Goal: Task Accomplishment & Management: Manage account settings

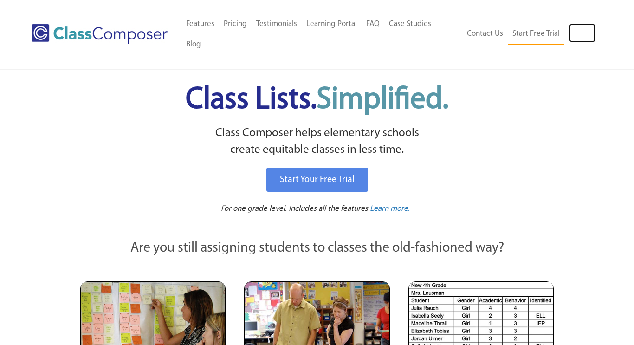
click at [580, 31] on link "Log In" at bounding box center [582, 33] width 26 height 19
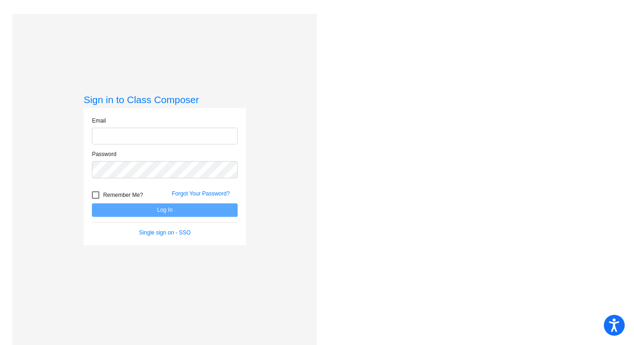
type input "[PERSON_NAME][EMAIL_ADDRESS][PERSON_NAME][DOMAIN_NAME]"
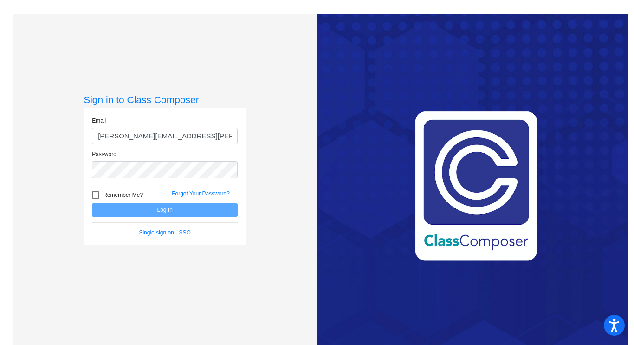
click at [95, 194] on div at bounding box center [95, 194] width 7 height 7
click at [95, 199] on input "Remember Me?" at bounding box center [95, 199] width 0 height 0
checkbox input "true"
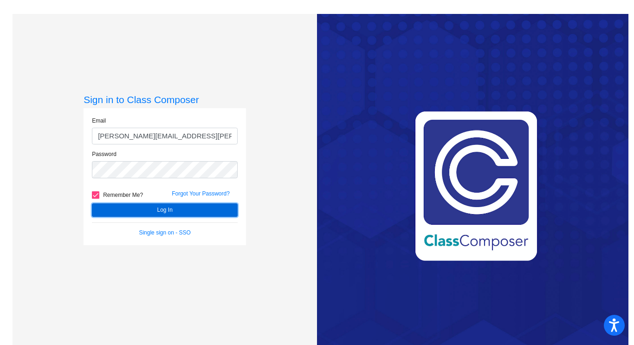
click at [140, 210] on button "Log In" at bounding box center [165, 209] width 146 height 13
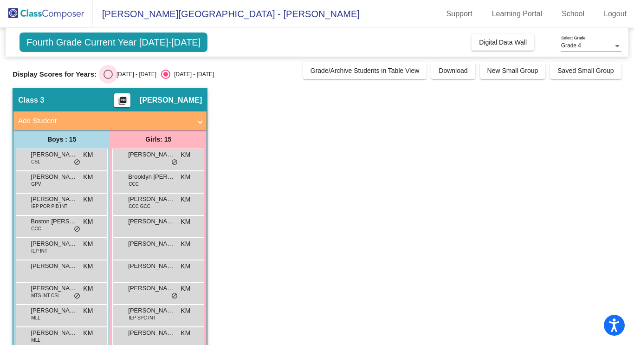
click at [104, 73] on div "Select an option" at bounding box center [108, 74] width 9 height 9
click at [108, 79] on input "[DATE] - [DATE]" at bounding box center [108, 79] width 0 height 0
radio input "true"
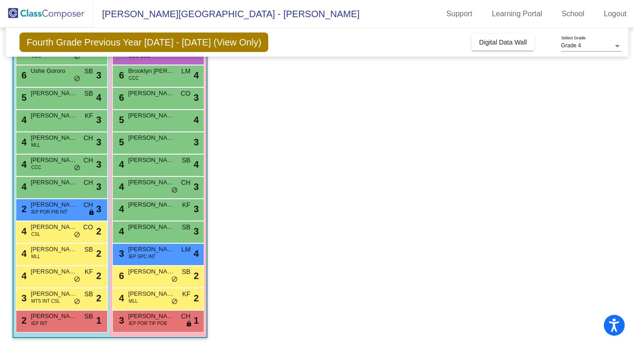
scroll to position [150, 0]
click at [340, 149] on app-classroom "Class 3 picture_as_pdf [PERSON_NAME] Add Student First Name Last Name Student I…" at bounding box center [317, 143] width 609 height 410
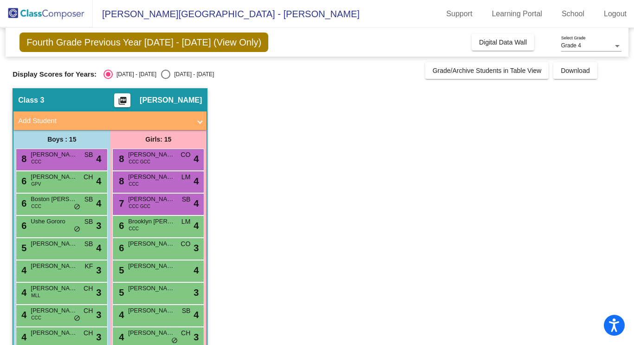
scroll to position [153, 0]
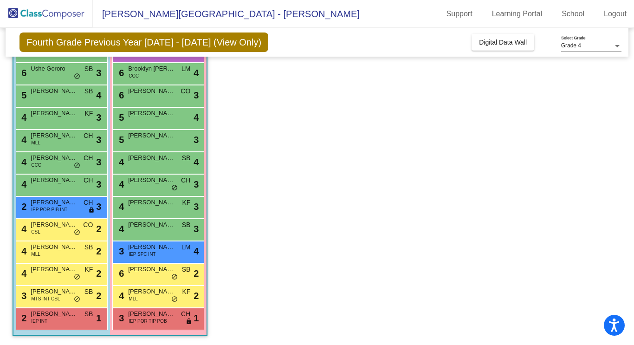
click at [373, 136] on app-classroom "Class 3 picture_as_pdf [PERSON_NAME] Add Student First Name Last Name Student I…" at bounding box center [317, 140] width 609 height 410
